Goal: Task Accomplishment & Management: Manage account settings

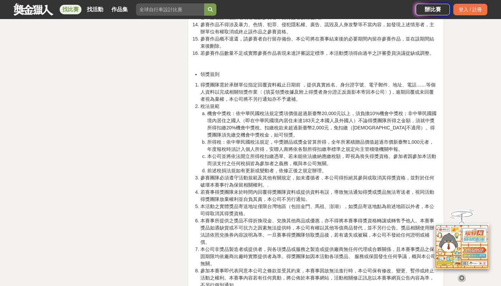
scroll to position [1436, 0]
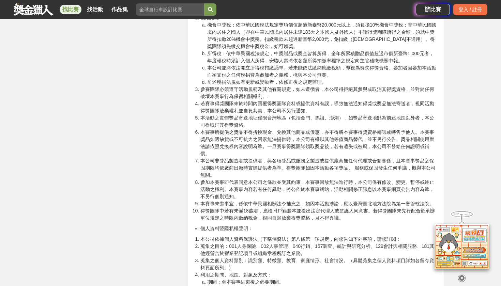
click at [461, 275] on icon at bounding box center [461, 278] width 7 height 7
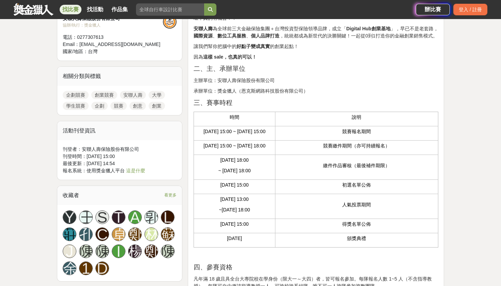
scroll to position [262, 0]
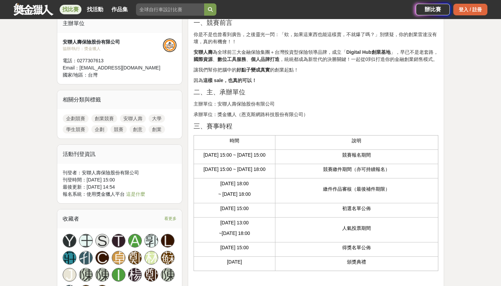
click at [457, 11] on div "登入 / 註冊" at bounding box center [470, 10] width 34 height 12
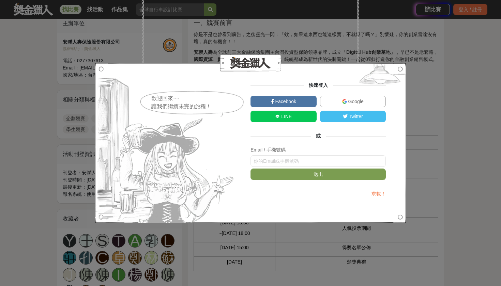
click at [347, 99] on span "Google" at bounding box center [355, 101] width 17 height 5
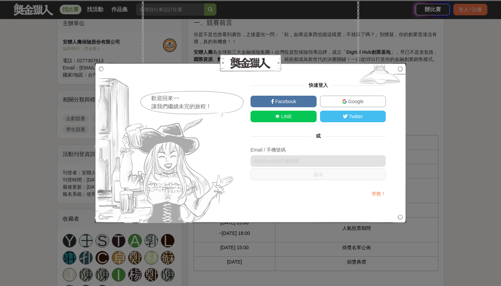
click at [249, 131] on p "三、賽事時程" at bounding box center [315, 127] width 245 height 10
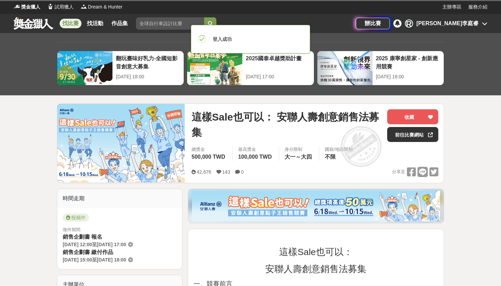
scroll to position [0, 0]
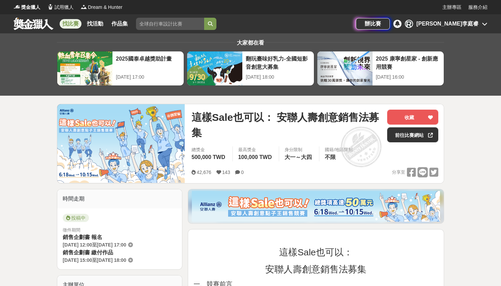
click at [468, 25] on div "[PERSON_NAME]李庭睿" at bounding box center [447, 24] width 62 height 8
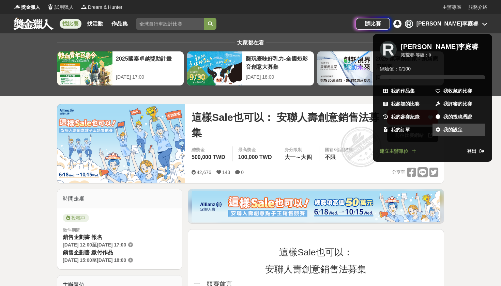
click at [450, 126] on span "我的設定" at bounding box center [452, 129] width 19 height 7
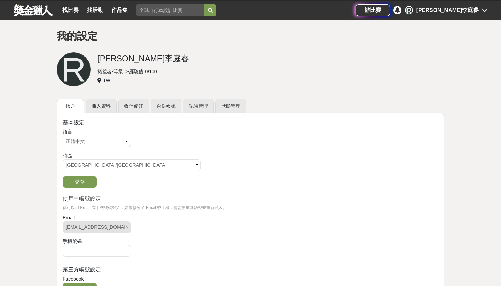
scroll to position [14, 0]
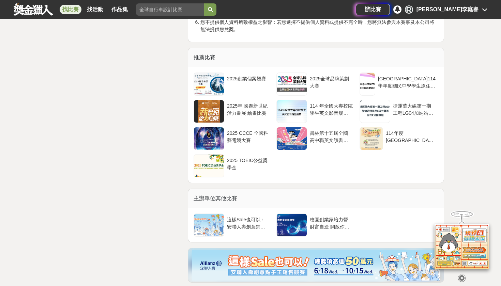
scroll to position [1806, 0]
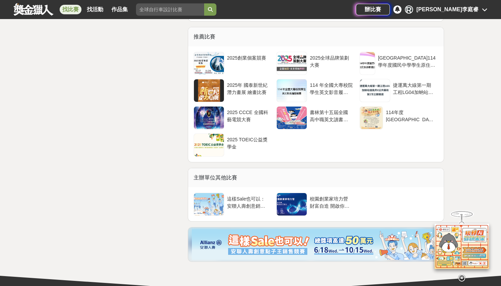
click at [460, 276] on icon at bounding box center [461, 278] width 7 height 7
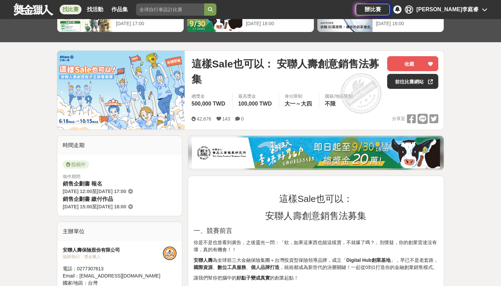
scroll to position [25, 0]
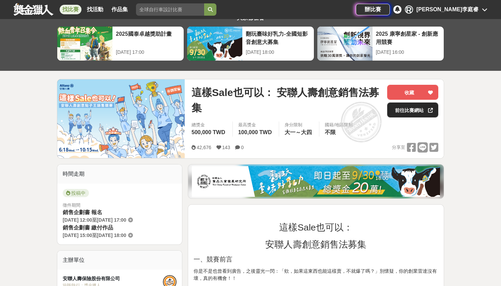
click at [401, 114] on link "前往比賽網站" at bounding box center [412, 110] width 51 height 15
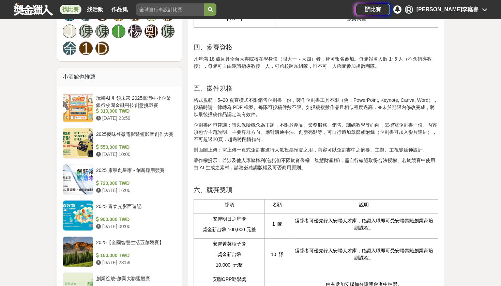
scroll to position [443, 0]
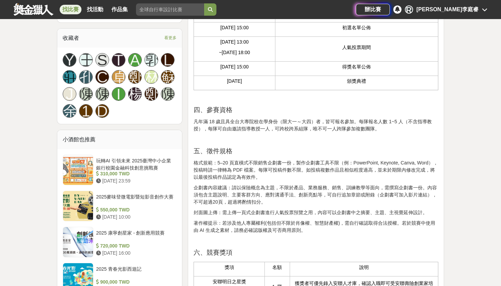
click at [469, 11] on div "[PERSON_NAME]李庭睿" at bounding box center [447, 9] width 62 height 8
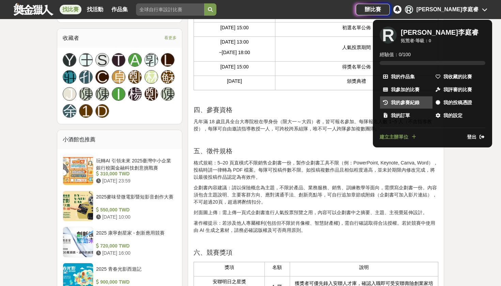
click at [404, 103] on span "我的參賽紀錄" at bounding box center [405, 102] width 29 height 7
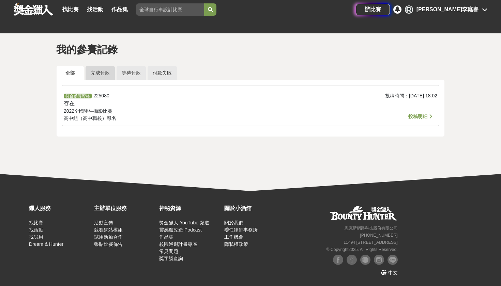
click at [99, 76] on link "完成付款" at bounding box center [100, 73] width 29 height 14
click at [73, 70] on link "全部" at bounding box center [70, 73] width 27 height 14
click at [460, 11] on div "[PERSON_NAME]李庭睿" at bounding box center [447, 9] width 62 height 8
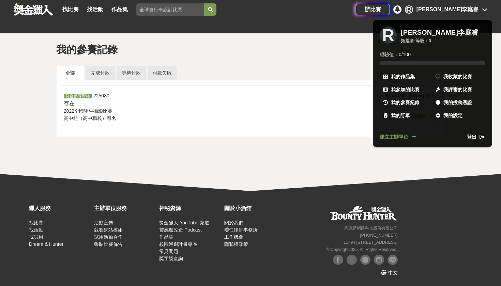
click at [304, 62] on div at bounding box center [250, 143] width 501 height 286
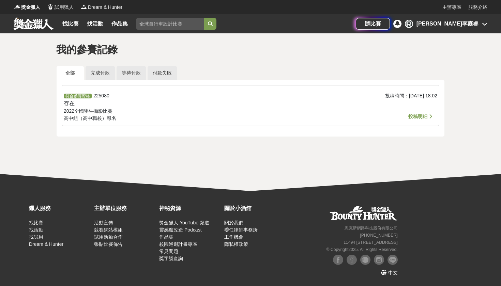
click at [469, 27] on div "[PERSON_NAME]李庭睿" at bounding box center [447, 24] width 62 height 8
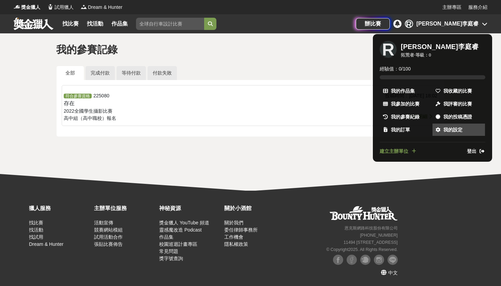
click at [454, 127] on span "我的設定" at bounding box center [452, 129] width 19 height 7
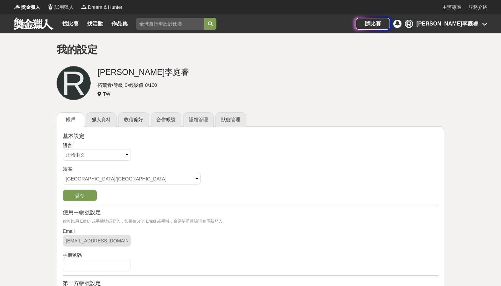
click at [42, 27] on link at bounding box center [33, 23] width 41 height 13
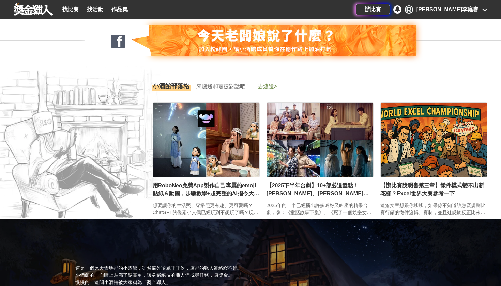
scroll to position [893, 0]
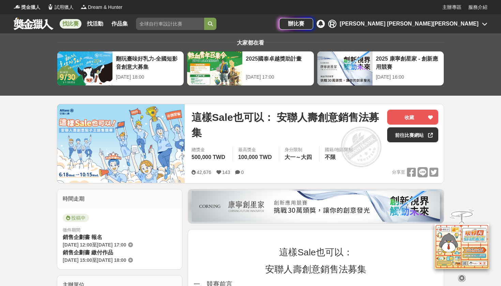
click at [28, 6] on span "獎金獵人" at bounding box center [30, 7] width 19 height 7
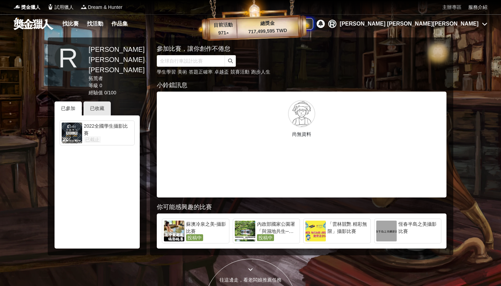
click at [460, 7] on link "主辦專區" at bounding box center [451, 7] width 19 height 7
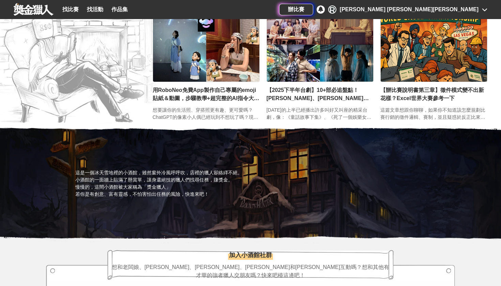
scroll to position [1019, 0]
